Goal: Check status: Check status

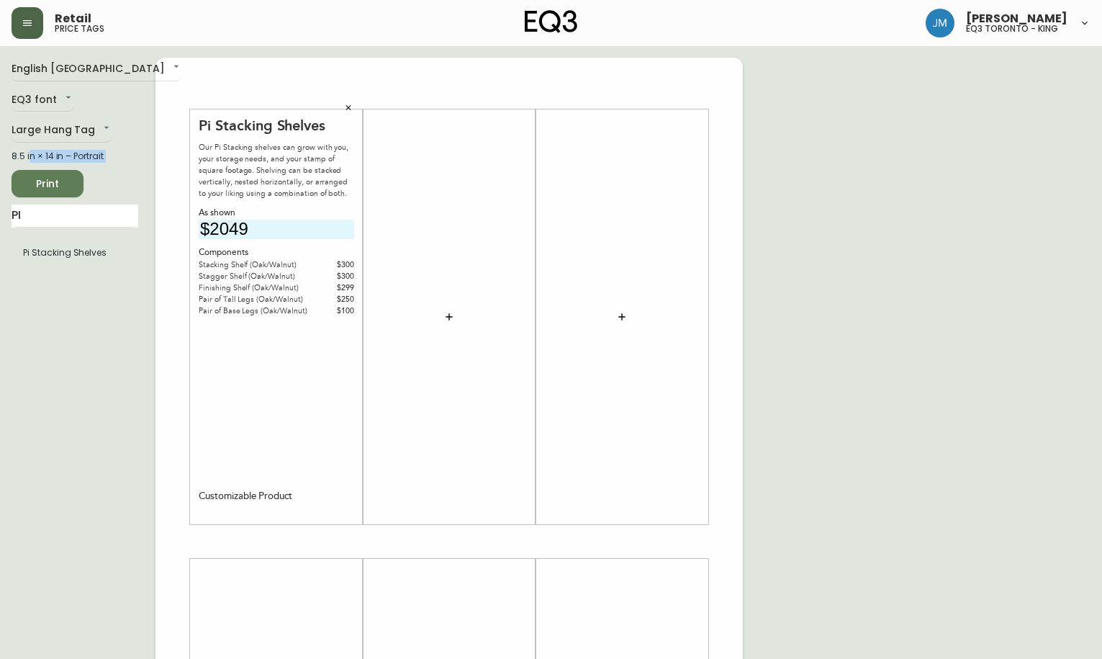
click at [35, 35] on button "button" at bounding box center [28, 23] width 32 height 32
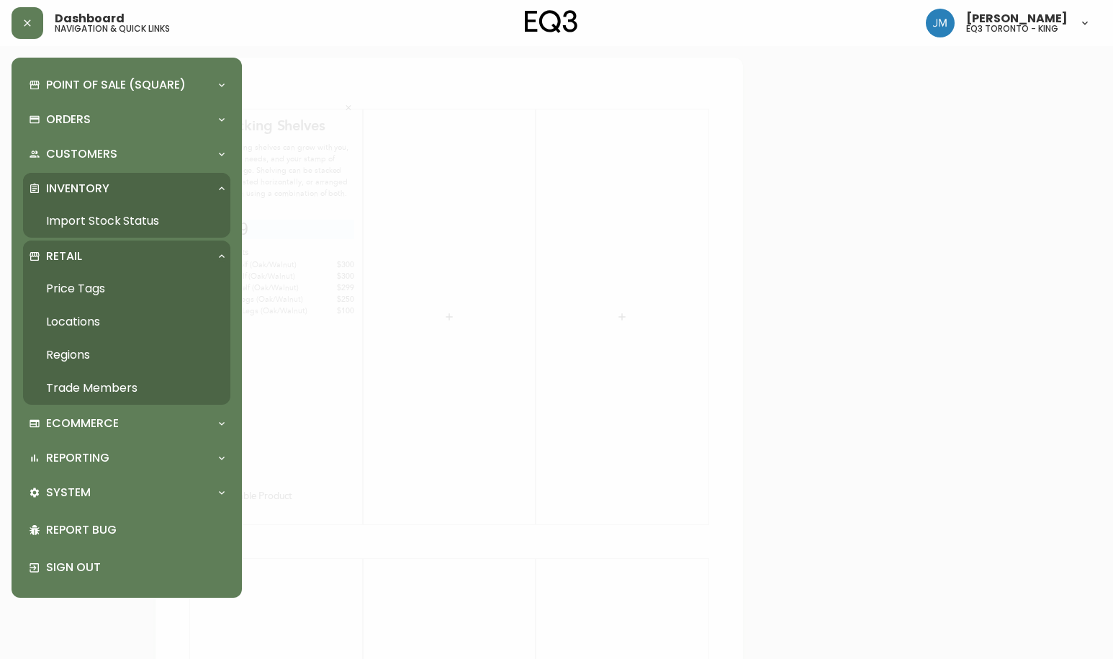
click at [101, 217] on link "Import Stock Status" at bounding box center [126, 220] width 207 height 33
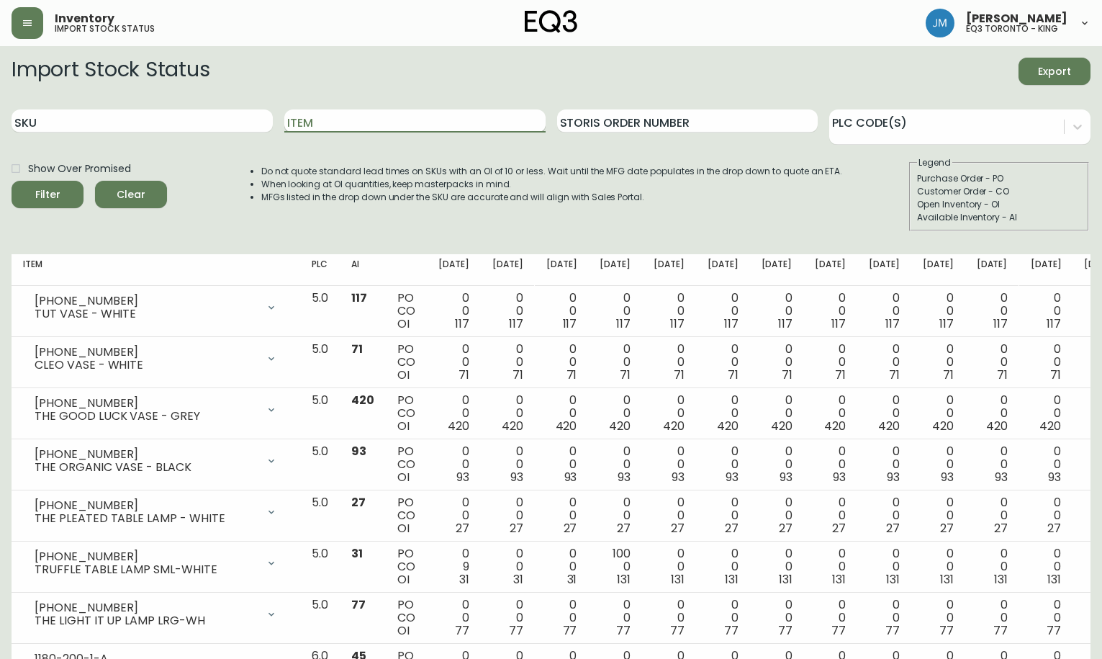
click at [392, 127] on input "Item" at bounding box center [414, 120] width 261 height 23
type input "SERENE"
click at [12, 181] on button "Filter" at bounding box center [48, 194] width 72 height 27
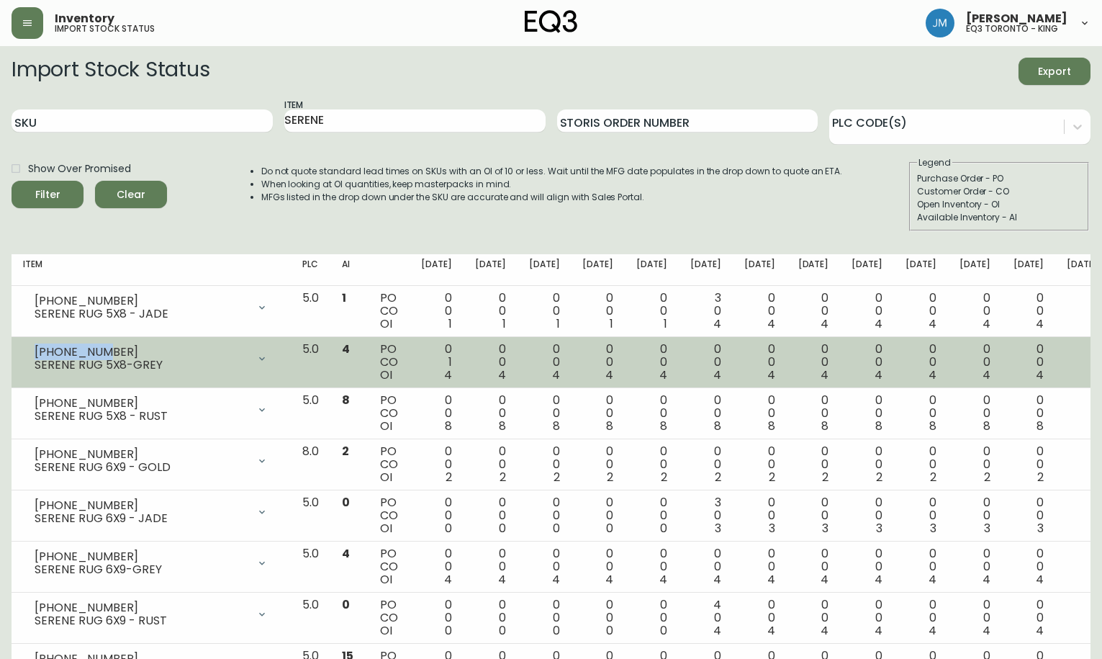
drag, startPoint x: 99, startPoint y: 351, endPoint x: 25, endPoint y: 350, distance: 74.2
click at [25, 350] on div "[PHONE_NUMBER] SERENE RUG 5X8-GREY" at bounding box center [151, 359] width 256 height 32
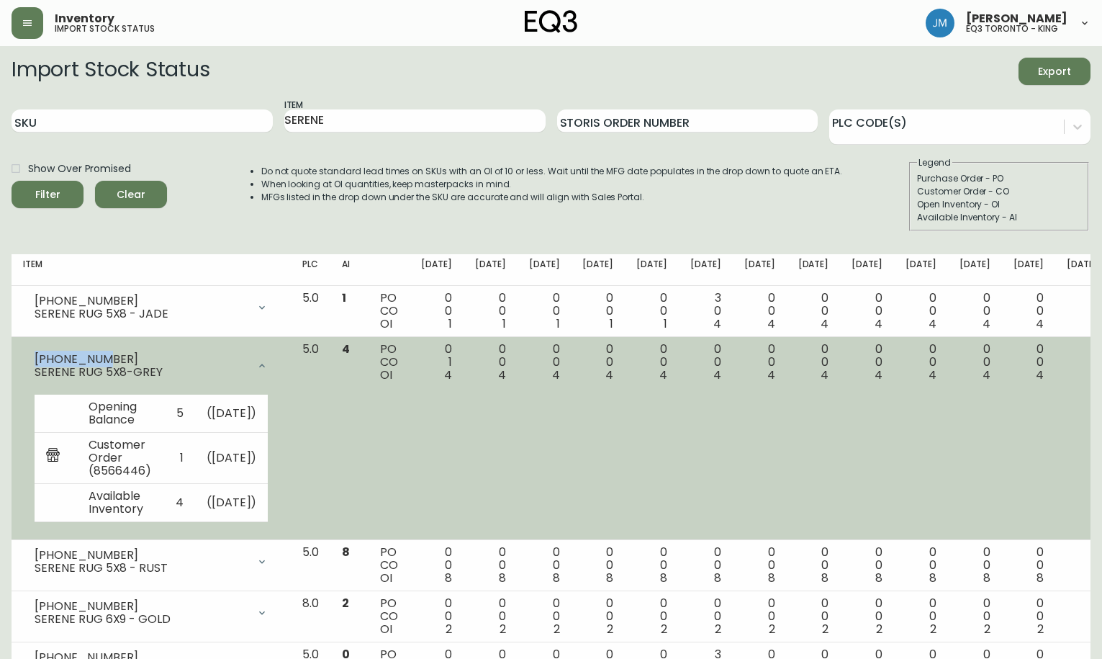
copy div "[PHONE_NUMBER]"
